Goal: Information Seeking & Learning: Learn about a topic

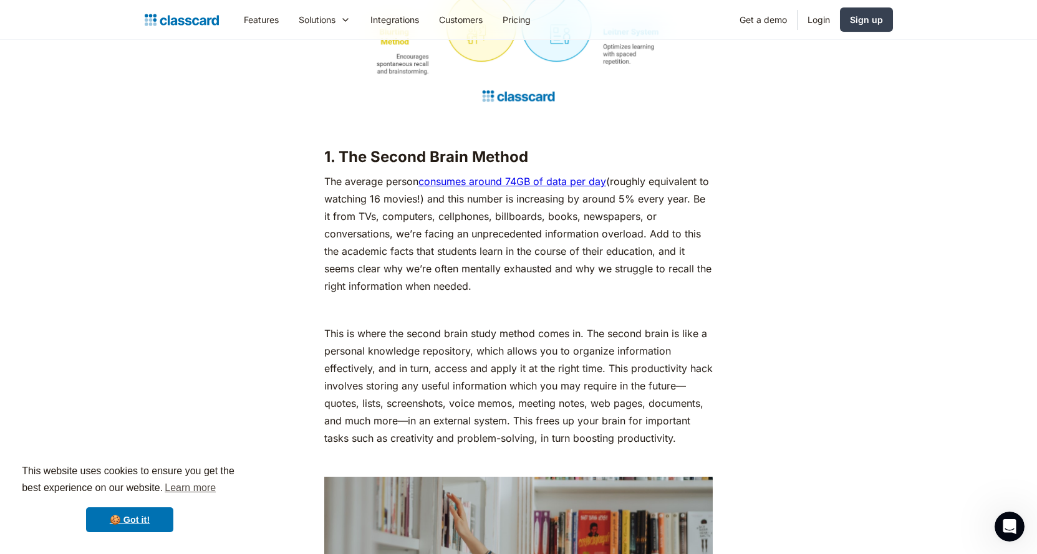
scroll to position [1434, 0]
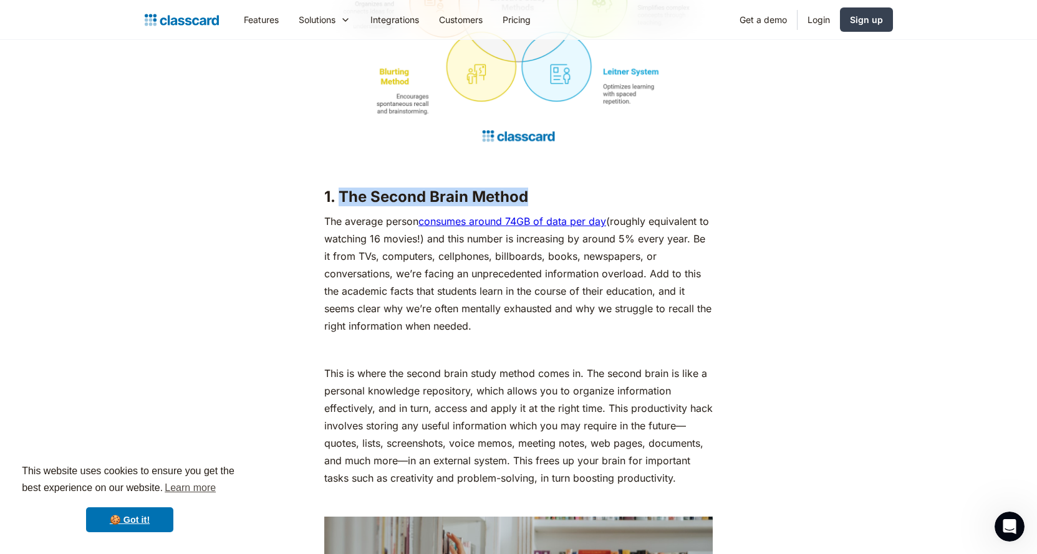
drag, startPoint x: 529, startPoint y: 214, endPoint x: 341, endPoint y: 216, distance: 188.3
click at [341, 206] on h3 "1. The Second Brain Method" at bounding box center [518, 197] width 388 height 19
copy strong "The Second Brain Method"
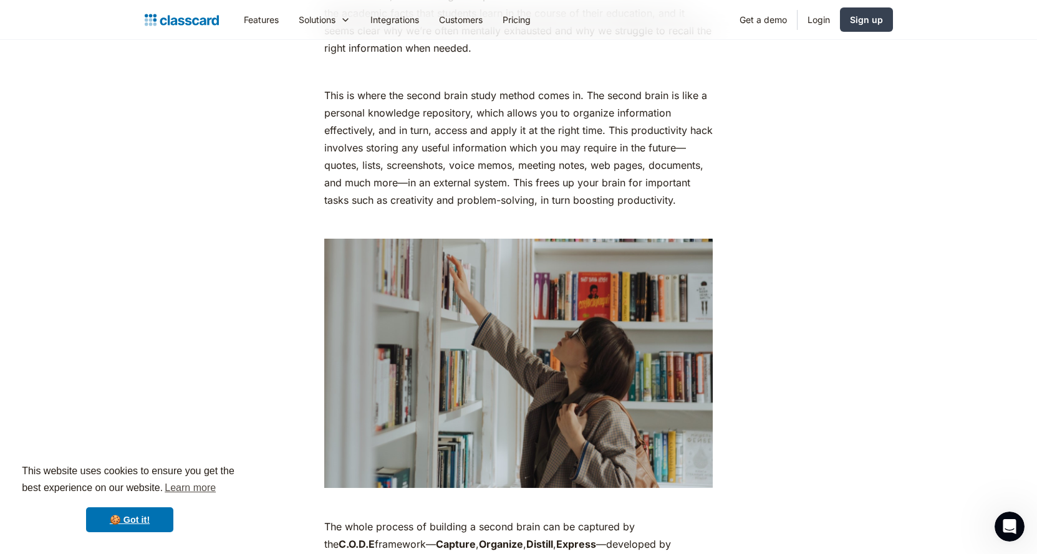
scroll to position [1684, 0]
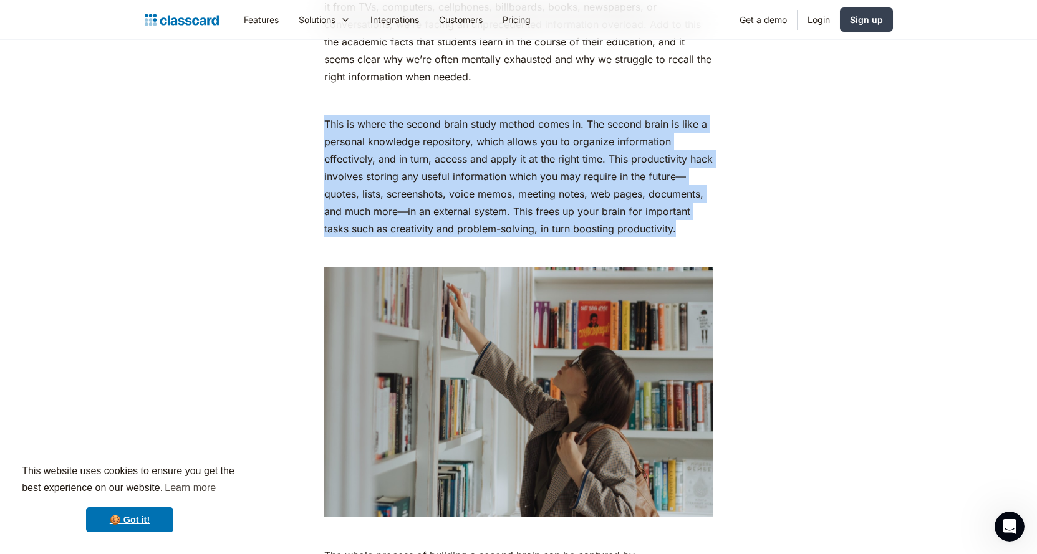
drag, startPoint x: 326, startPoint y: 138, endPoint x: 700, endPoint y: 248, distance: 389.5
click at [700, 238] on p "This is where the second brain study method comes in. The second brain is like …" at bounding box center [518, 176] width 388 height 122
copy p "This is where the second brain study method comes in. The second brain is like …"
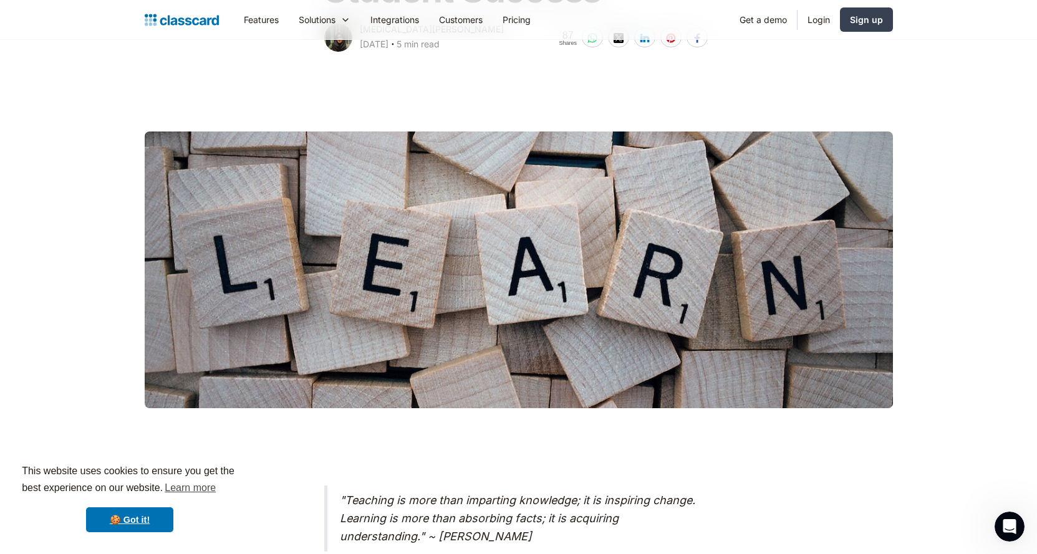
scroll to position [0, 0]
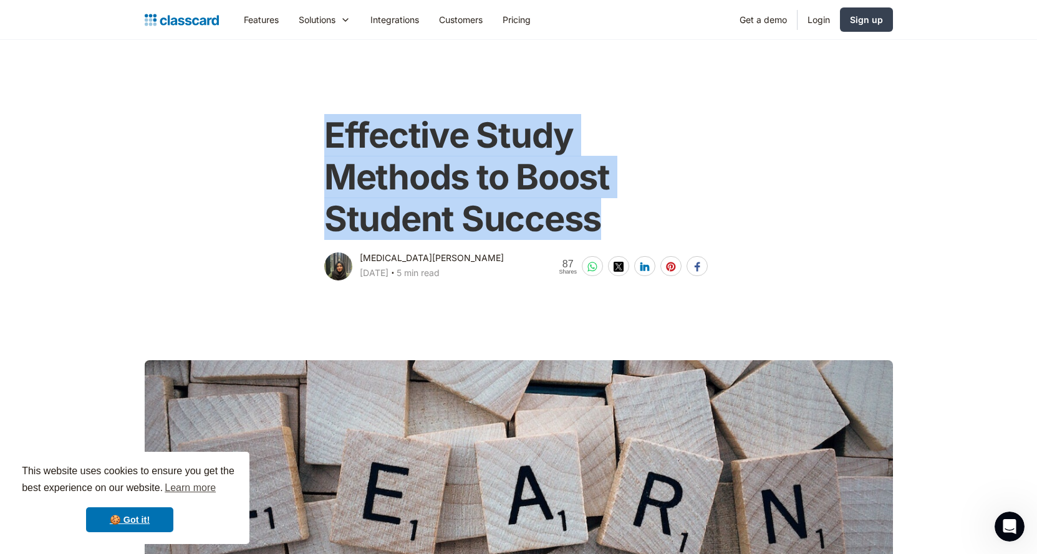
drag, startPoint x: 600, startPoint y: 226, endPoint x: 312, endPoint y: 123, distance: 305.9
click at [312, 123] on div "Effective Study Methods to Boost Student Success [MEDICAL_DATA][PERSON_NAME] [D…" at bounding box center [518, 192] width 507 height 181
copy h1 "Effective Study Methods to Boost Student Success"
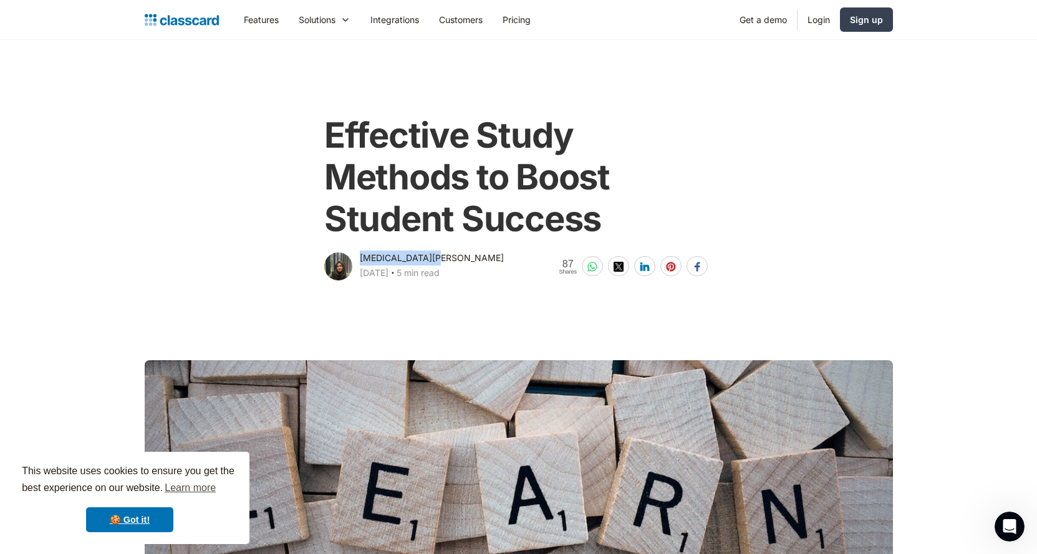
drag, startPoint x: 432, startPoint y: 257, endPoint x: 361, endPoint y: 258, distance: 70.5
click at [361, 258] on div "[MEDICAL_DATA][PERSON_NAME] [DATE] ‧ 5 min read" at bounding box center [432, 267] width 144 height 32
copy div "[MEDICAL_DATA][PERSON_NAME]"
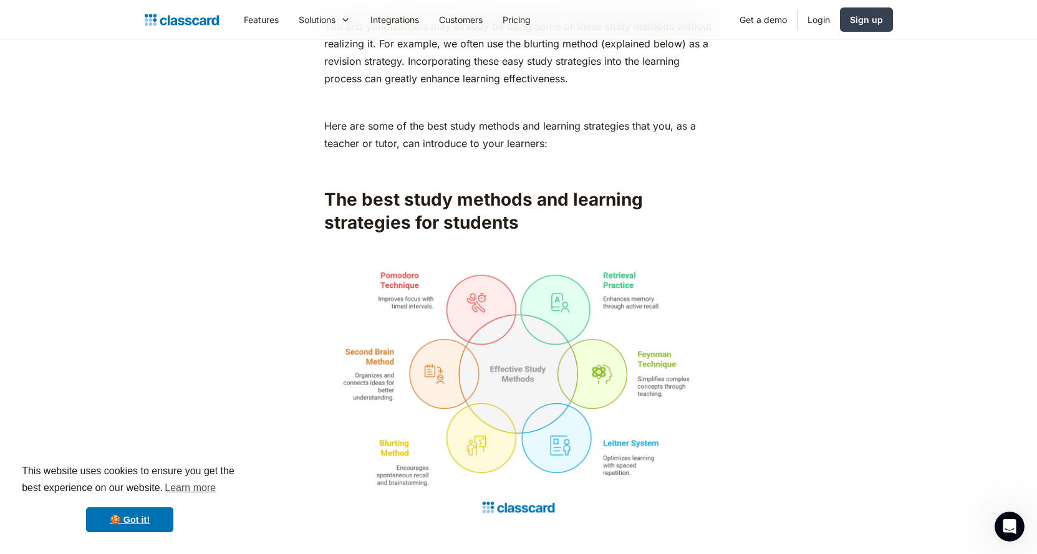
scroll to position [1060, 0]
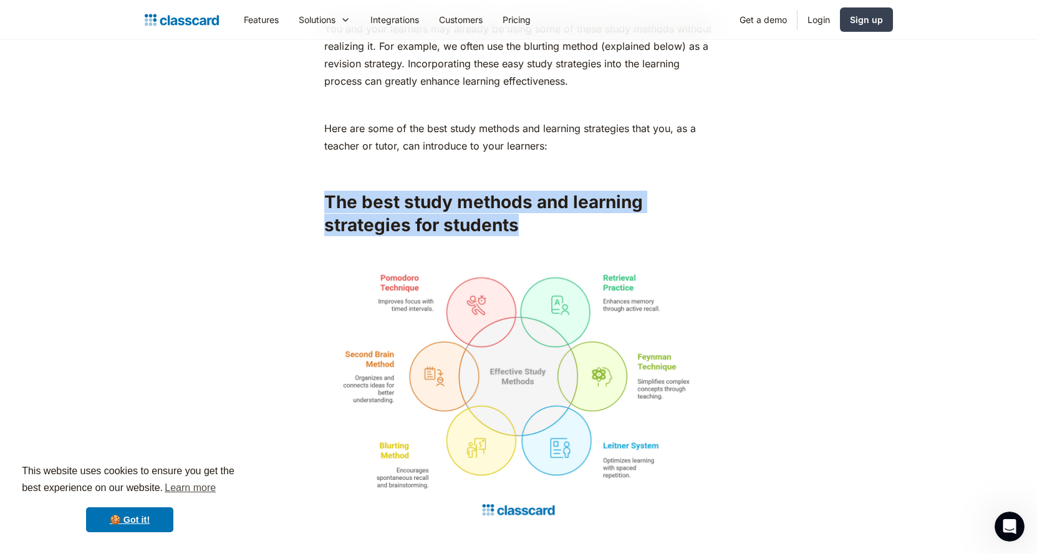
drag, startPoint x: 526, startPoint y: 246, endPoint x: 315, endPoint y: 217, distance: 212.7
copy strong "The best study methods and learning strategies for students"
